Goal: Task Accomplishment & Management: Manage account settings

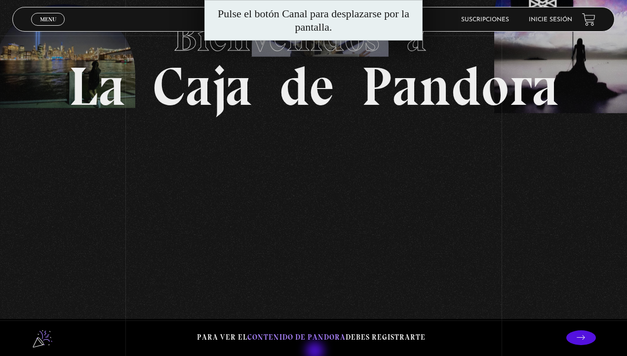
scroll to position [178, 0]
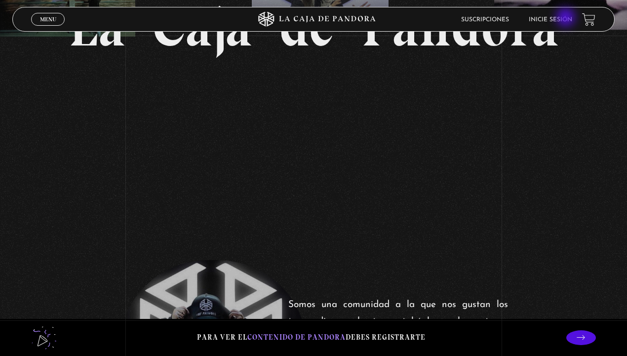
click at [567, 18] on link "Inicie sesión" at bounding box center [550, 20] width 43 height 6
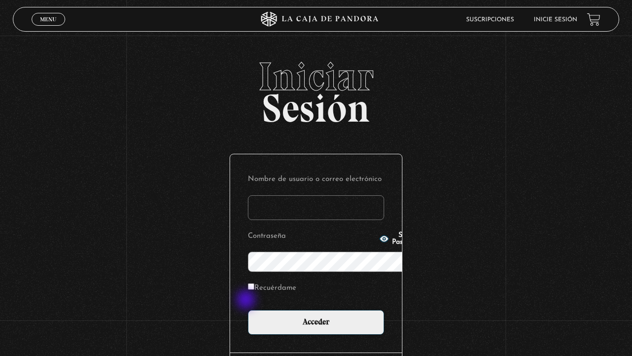
click at [248, 310] on p "Acceder" at bounding box center [316, 322] width 136 height 25
type input "samantha.leiton94@hotmail.com"
click at [248, 310] on input "Acceder" at bounding box center [316, 322] width 136 height 25
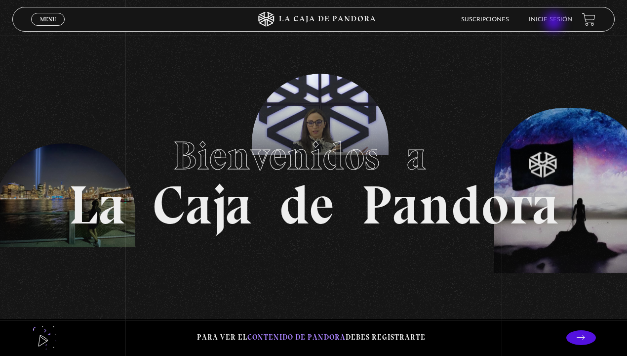
click at [555, 23] on link "Inicie sesión" at bounding box center [550, 20] width 43 height 6
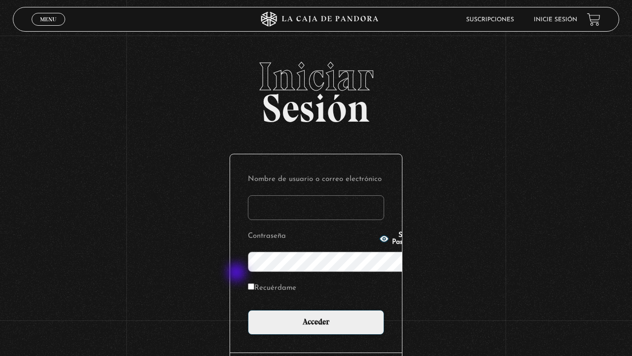
click at [248, 280] on label "Recuérdame" at bounding box center [272, 287] width 48 height 15
click at [248, 283] on input "Recuérdame" at bounding box center [251, 286] width 6 height 6
checkbox input "true"
click at [248, 195] on input "Nombre de usuario o correo electrónico" at bounding box center [316, 207] width 136 height 25
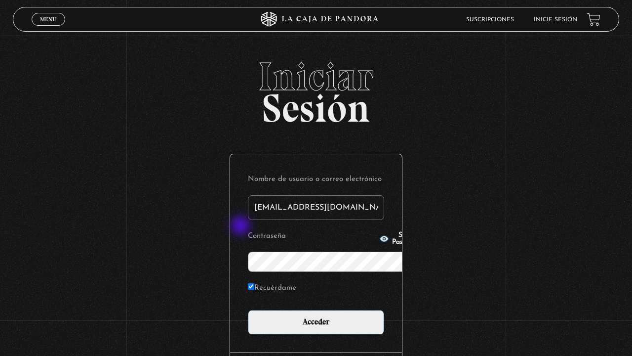
type input "samantha.leiton94@hotmail.com"
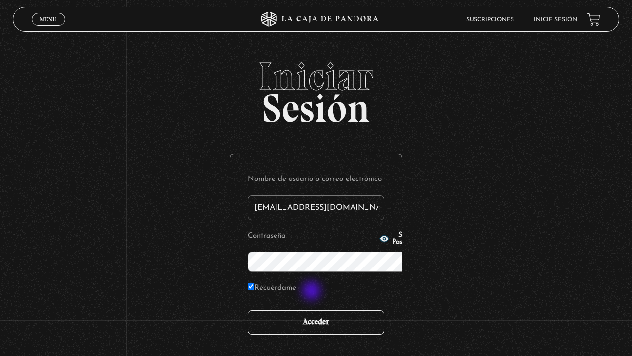
click at [313, 310] on input "Acceder" at bounding box center [316, 322] width 136 height 25
